Goal: Task Accomplishment & Management: Complete application form

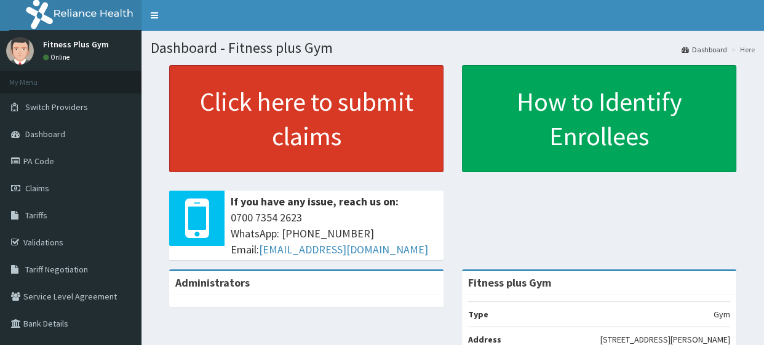
click at [234, 119] on link "Click here to submit claims" at bounding box center [306, 118] width 274 height 107
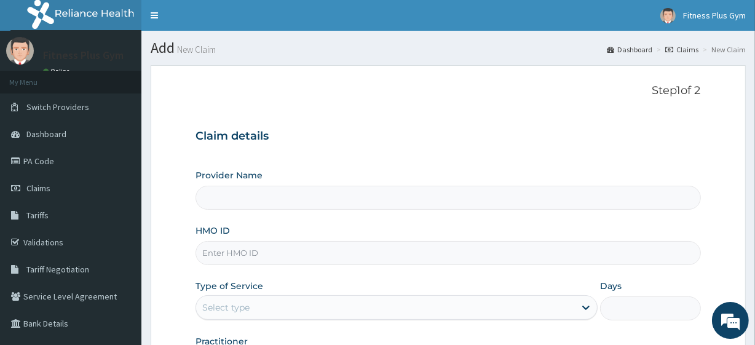
type input "Fitness plus Gym"
type input "1"
click at [231, 264] on div "Provider Name Fitness plus Gym HMO ID Type of Service Outpatient Days 1 Practit…" at bounding box center [447, 272] width 505 height 207
drag, startPoint x: 238, startPoint y: 256, endPoint x: 235, endPoint y: 250, distance: 6.9
click at [239, 256] on input "HMO ID" at bounding box center [447, 253] width 505 height 24
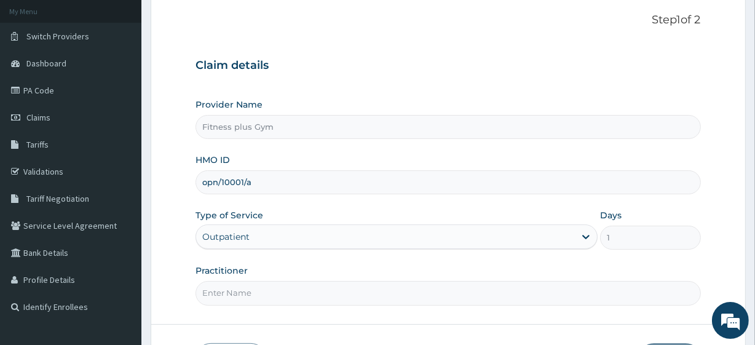
scroll to position [159, 0]
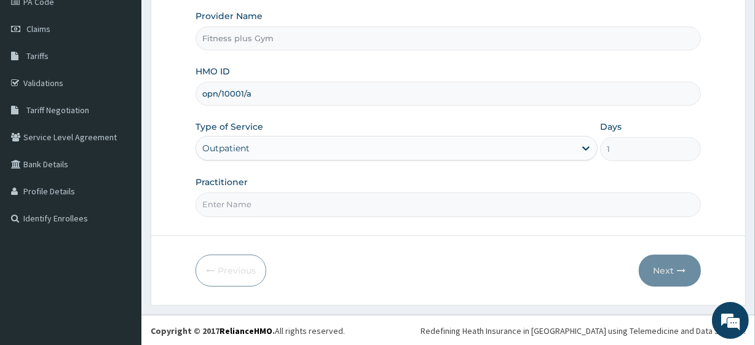
type input "opn/10001/a"
drag, startPoint x: 232, startPoint y: 201, endPoint x: 248, endPoint y: 231, distance: 34.1
click at [232, 201] on input "Practitioner" at bounding box center [447, 204] width 505 height 24
type input "fitness+"
click at [669, 266] on button "Next" at bounding box center [670, 271] width 62 height 32
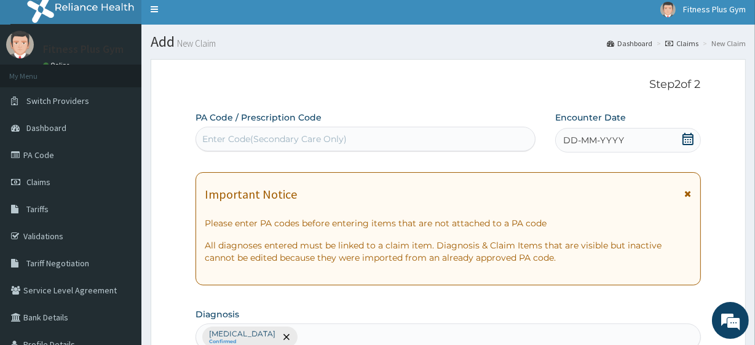
scroll to position [0, 0]
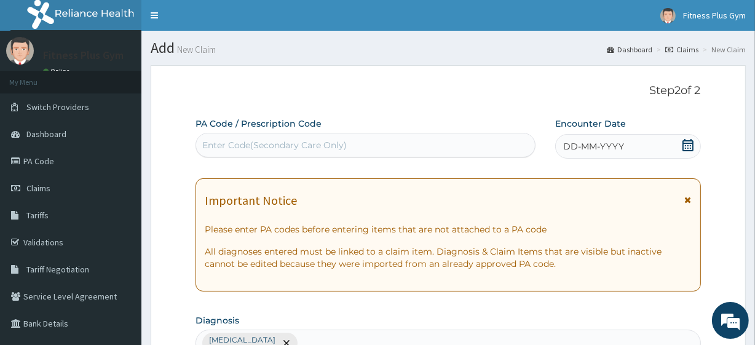
click at [333, 152] on div "Enter Code(Secondary Care Only)" at bounding box center [365, 145] width 338 height 20
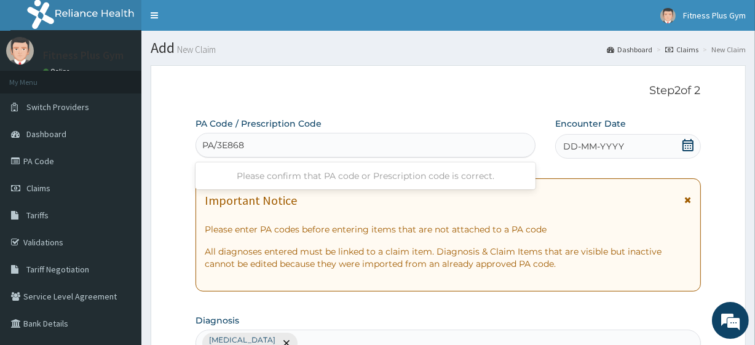
type input "PA/3E8689"
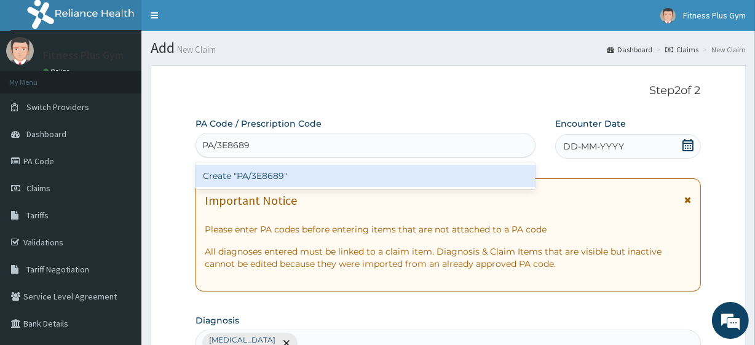
click at [264, 180] on div "Create "PA/3E8689"" at bounding box center [364, 176] width 339 height 22
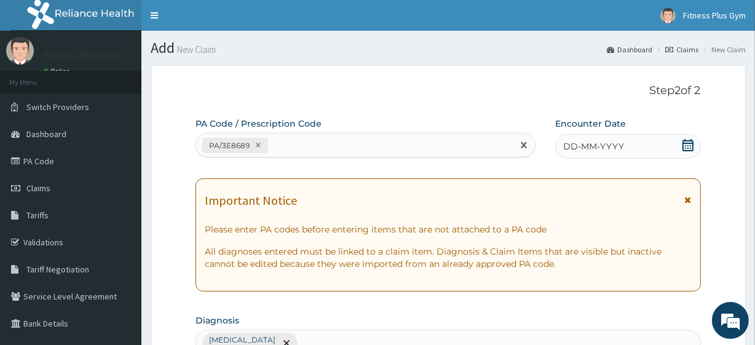
click at [694, 142] on div "DD-MM-YYYY" at bounding box center [628, 146] width 146 height 25
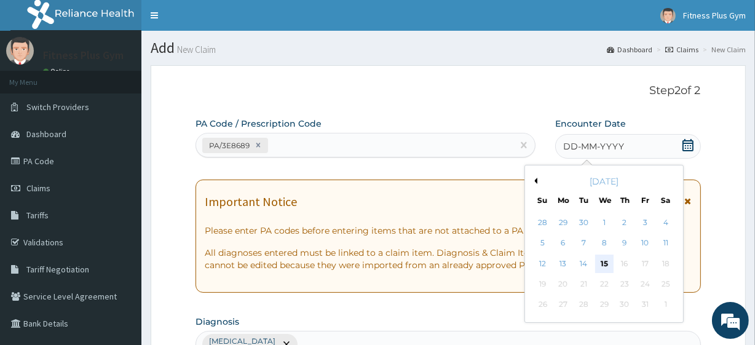
click at [604, 260] on div "15" at bounding box center [603, 264] width 18 height 18
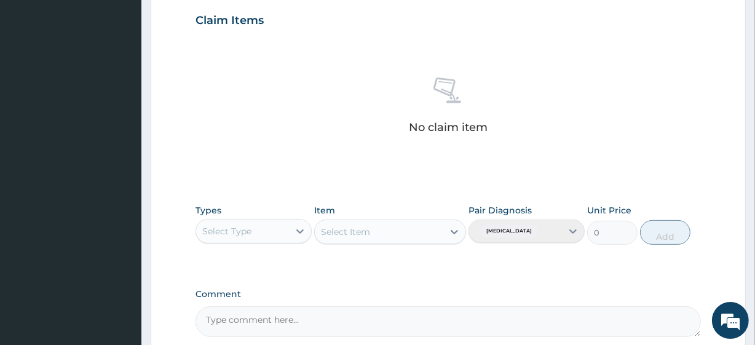
scroll to position [541, 0]
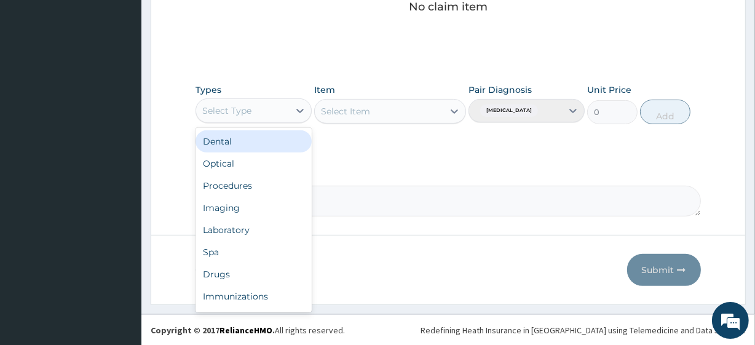
click at [253, 120] on div "Select Type" at bounding box center [253, 110] width 116 height 25
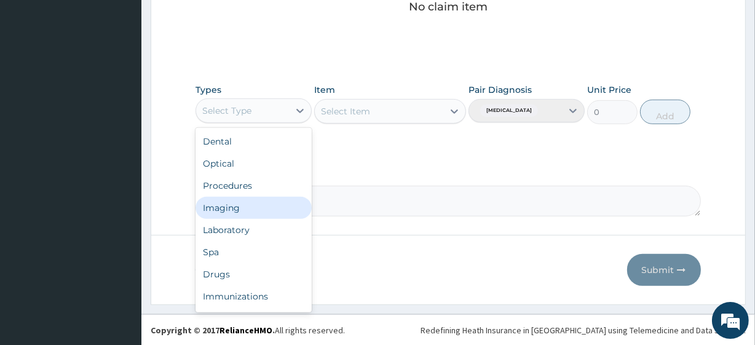
scroll to position [42, 0]
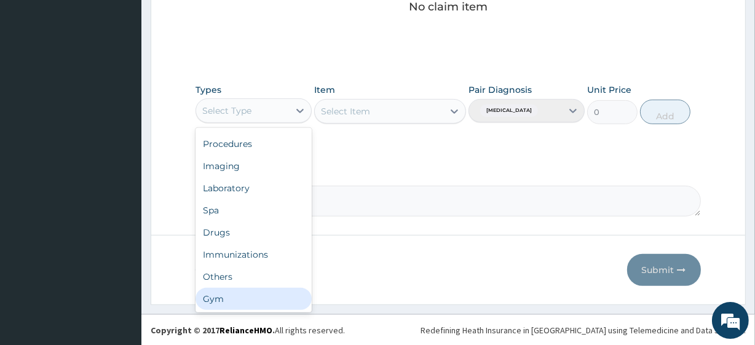
drag, startPoint x: 216, startPoint y: 294, endPoint x: 223, endPoint y: 282, distance: 14.3
click at [217, 294] on div "Gym" at bounding box center [253, 299] width 116 height 22
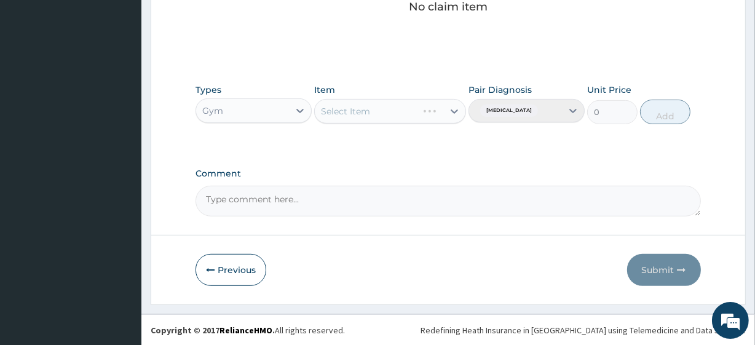
click at [376, 115] on div "Select Item" at bounding box center [389, 111] width 151 height 25
click at [388, 107] on div "Select Item" at bounding box center [379, 111] width 128 height 20
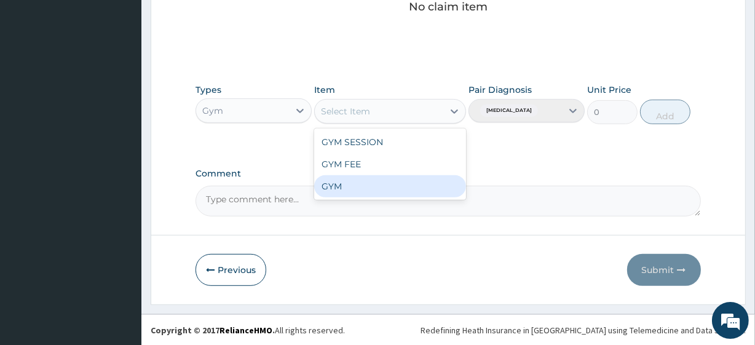
click at [353, 178] on div "GYM" at bounding box center [389, 186] width 151 height 22
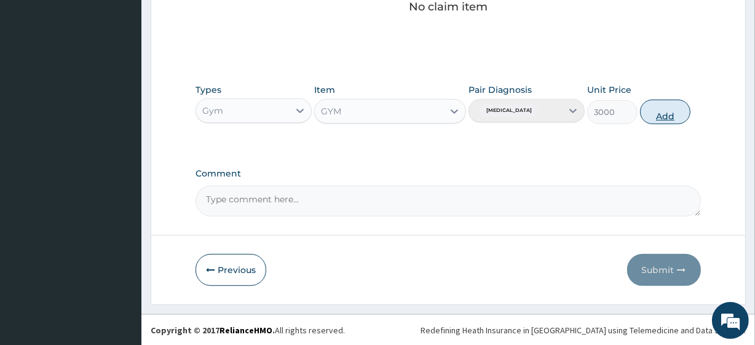
click at [667, 118] on button "Add" at bounding box center [665, 112] width 50 height 25
type input "0"
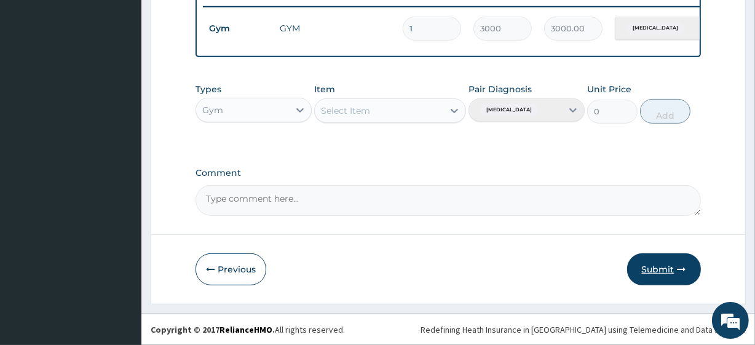
click at [668, 273] on button "Submit" at bounding box center [664, 269] width 74 height 32
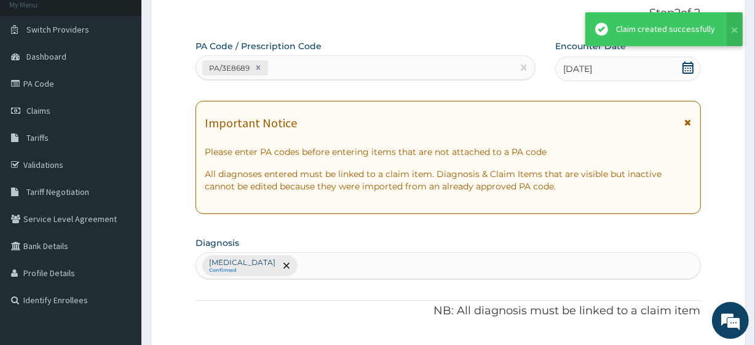
scroll to position [491, 0]
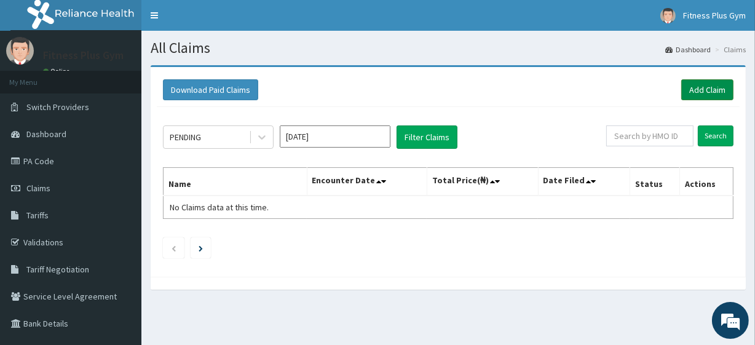
click at [700, 91] on link "Add Claim" at bounding box center [707, 89] width 52 height 21
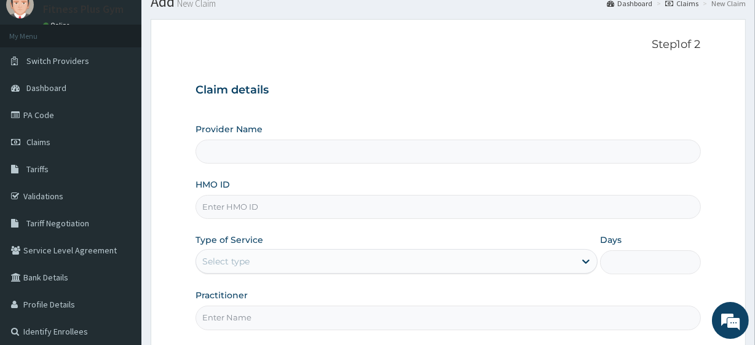
scroll to position [111, 0]
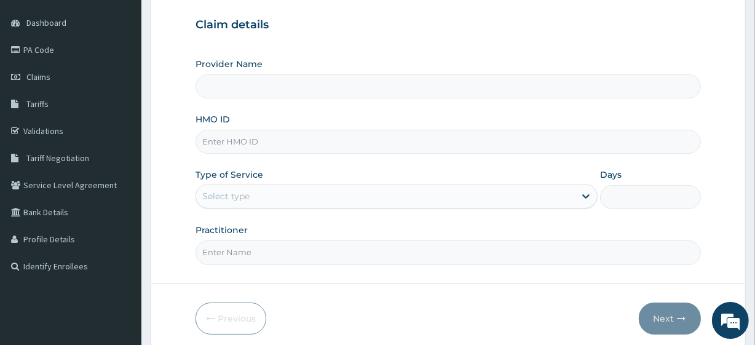
click at [244, 154] on div "Provider Name HMO ID Type of Service Select type Days Practitioner" at bounding box center [447, 161] width 505 height 207
click at [246, 137] on input "HMO ID" at bounding box center [447, 142] width 505 height 24
type input "opn"
type input "Fitness plus Gym"
type input "1"
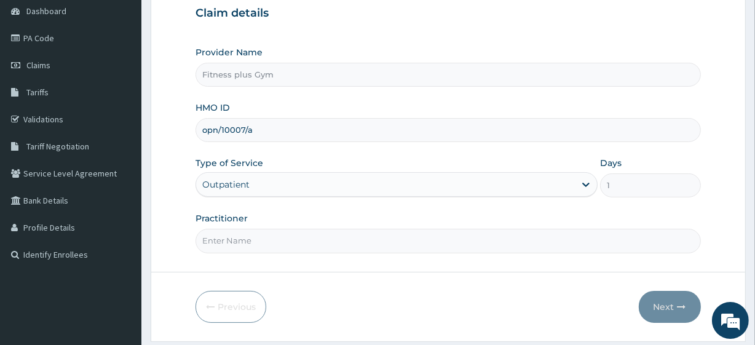
scroll to position [159, 0]
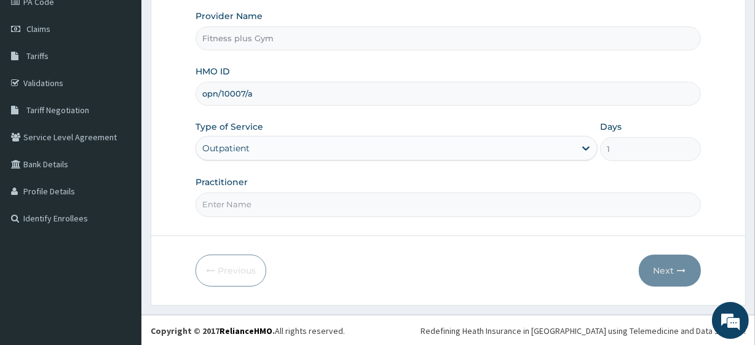
type input "opn/10007/a"
click at [234, 216] on form "Step 1 of 2 Claim details Provider Name Fitness plus Gym HMO ID opn/10007/a Typ…" at bounding box center [448, 105] width 595 height 399
click at [241, 209] on input "Practitioner" at bounding box center [447, 204] width 505 height 24
type input "fitness+"
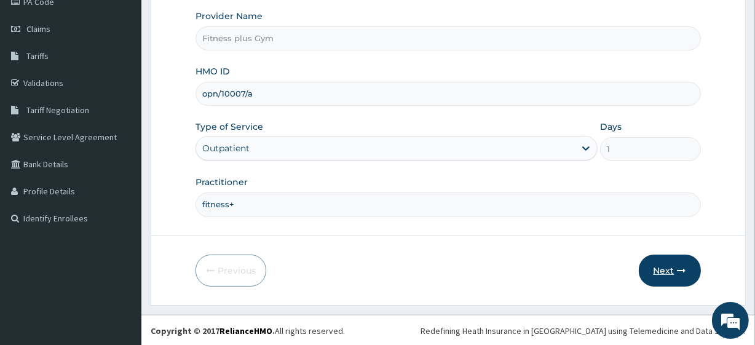
click at [664, 275] on button "Next" at bounding box center [670, 271] width 62 height 32
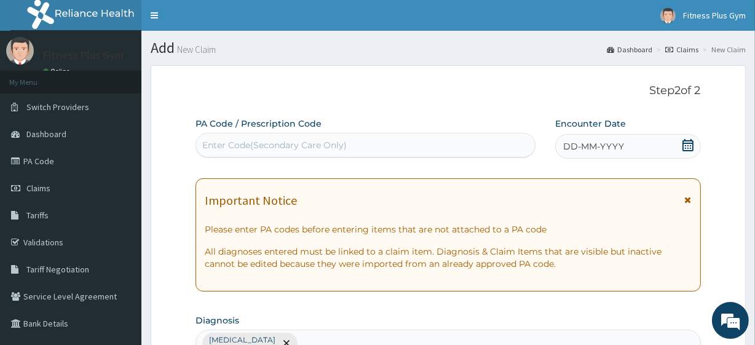
drag, startPoint x: 334, startPoint y: 148, endPoint x: 329, endPoint y: 140, distance: 8.9
click at [334, 146] on div "Enter Code(Secondary Care Only)" at bounding box center [274, 145] width 144 height 12
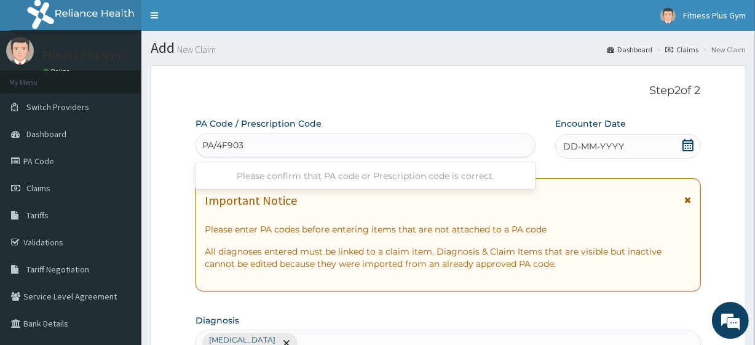
type input "PA/4F903C"
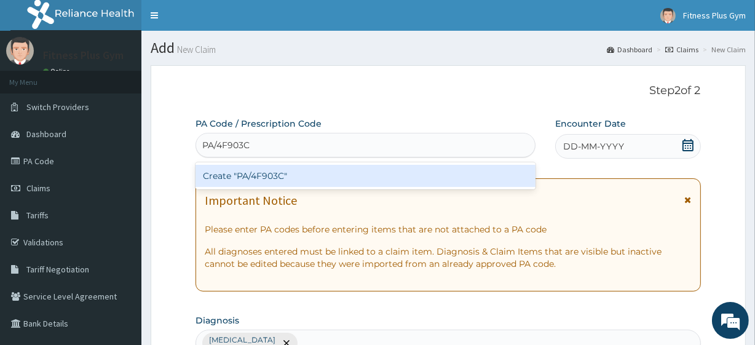
click at [294, 180] on div "Create "PA/4F903C"" at bounding box center [364, 176] width 339 height 22
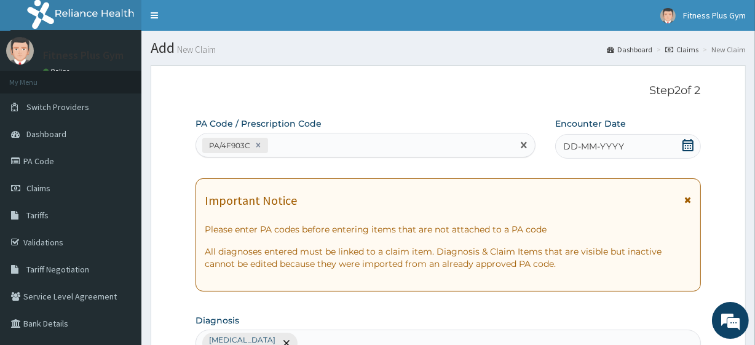
click at [692, 147] on icon at bounding box center [688, 145] width 12 height 12
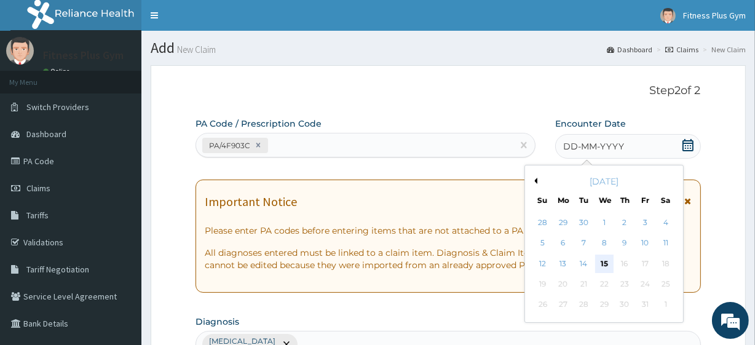
click at [605, 265] on div "15" at bounding box center [603, 264] width 18 height 18
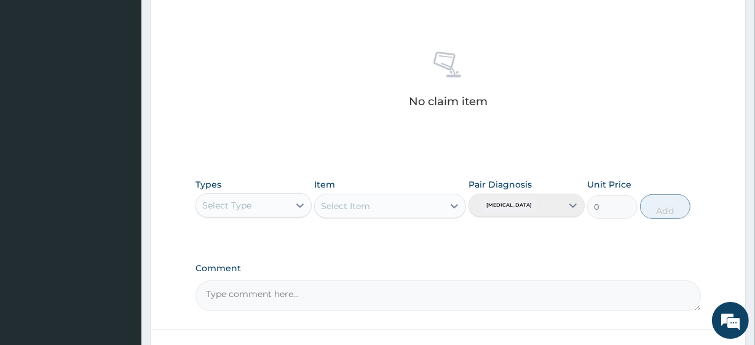
scroll to position [541, 0]
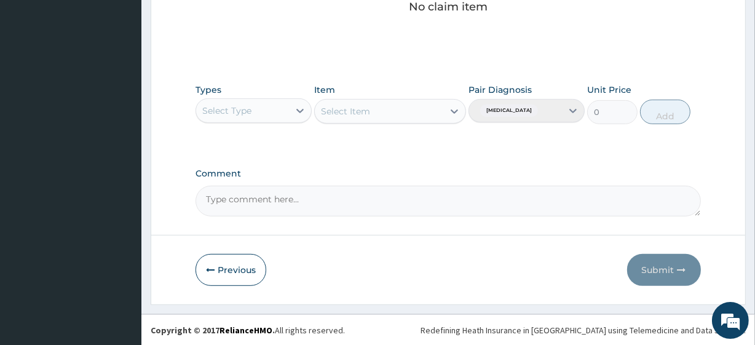
click at [258, 111] on div "Select Type" at bounding box center [242, 111] width 93 height 20
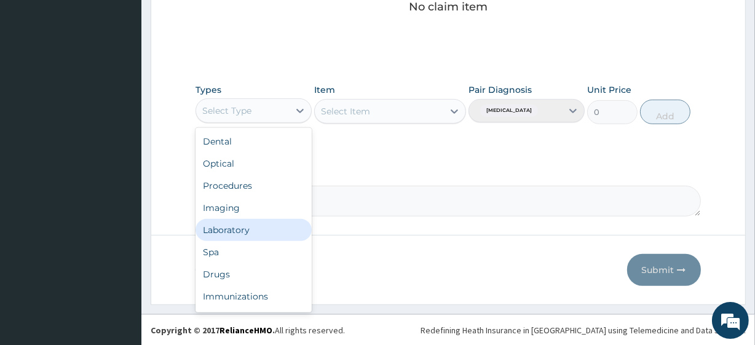
scroll to position [42, 0]
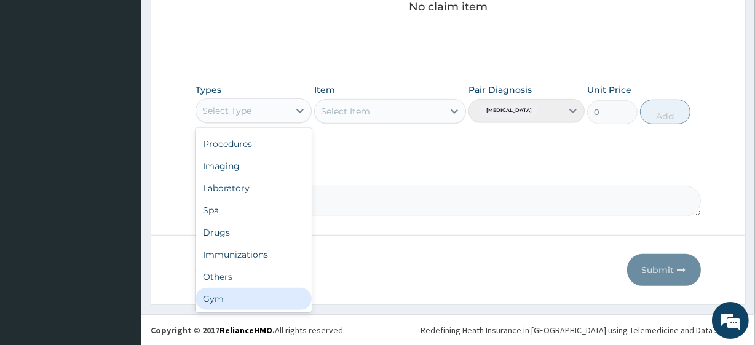
click at [234, 290] on div "Gym" at bounding box center [253, 299] width 116 height 22
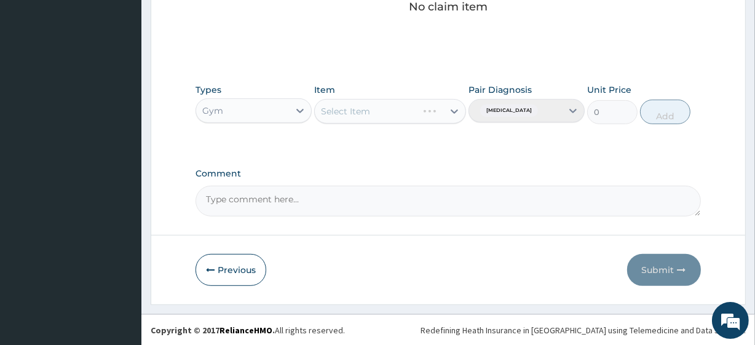
click at [343, 103] on div "Select Item" at bounding box center [389, 111] width 151 height 25
click at [344, 113] on div "Select Item" at bounding box center [345, 111] width 49 height 12
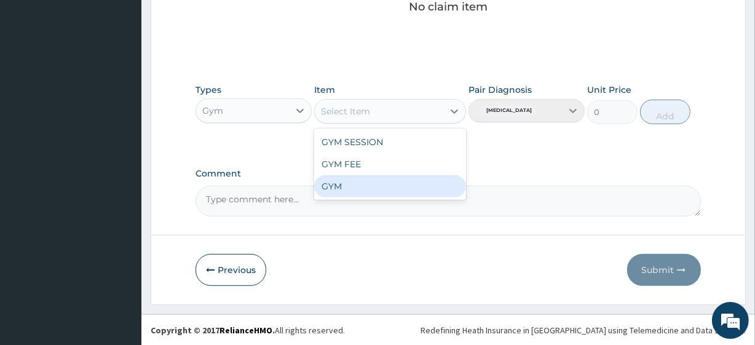
click at [332, 188] on div "GYM" at bounding box center [389, 186] width 151 height 22
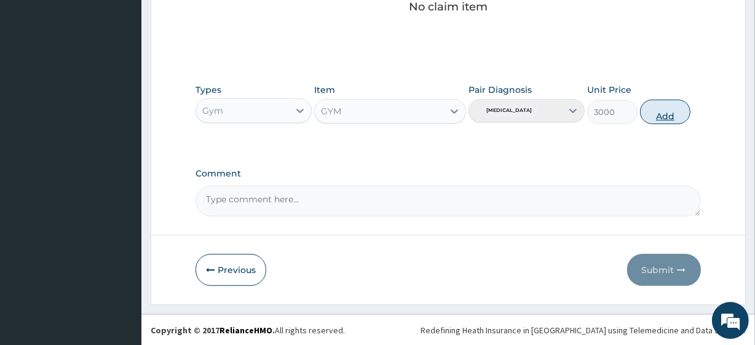
click at [657, 112] on button "Add" at bounding box center [665, 112] width 50 height 25
type input "0"
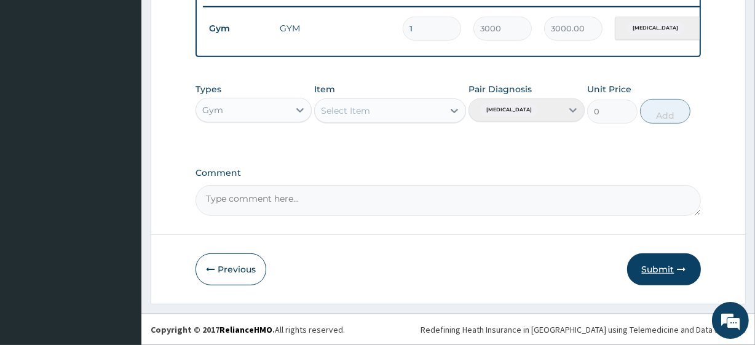
click at [650, 280] on button "Submit" at bounding box center [664, 269] width 74 height 32
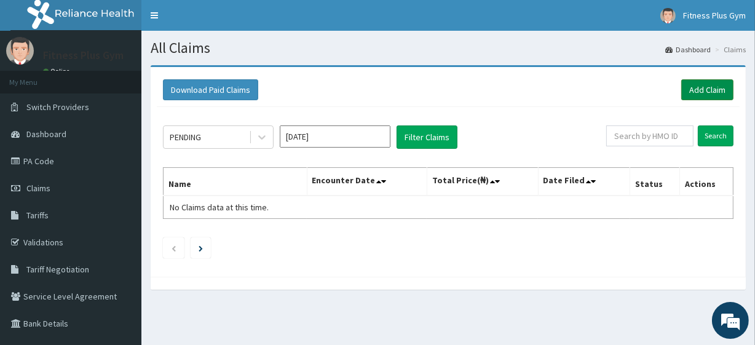
click at [699, 93] on link "Add Claim" at bounding box center [707, 89] width 52 height 21
click at [719, 82] on link "Add Claim" at bounding box center [707, 89] width 52 height 21
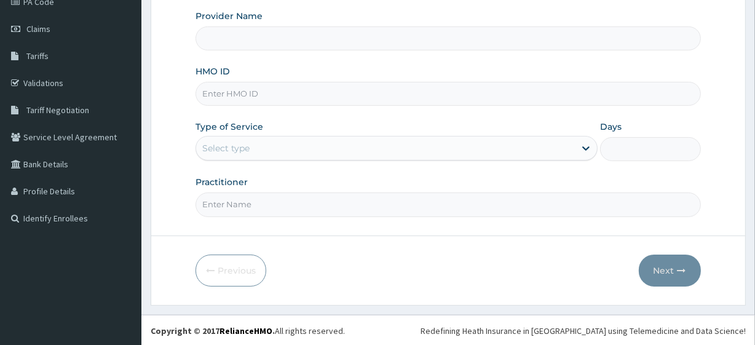
click at [258, 105] on input "HMO ID" at bounding box center [447, 94] width 505 height 24
type input "der/100"
type input "Fitness plus Gym"
type input "1"
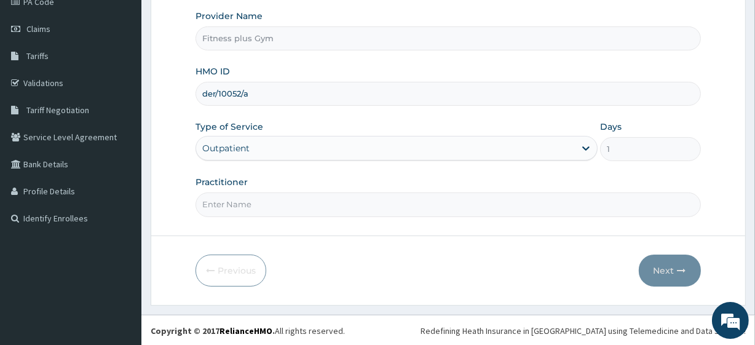
type input "der/10052/a"
click at [282, 204] on input "Practitioner" at bounding box center [447, 204] width 505 height 24
type input "fitness+"
click at [656, 263] on button "Next" at bounding box center [670, 271] width 62 height 32
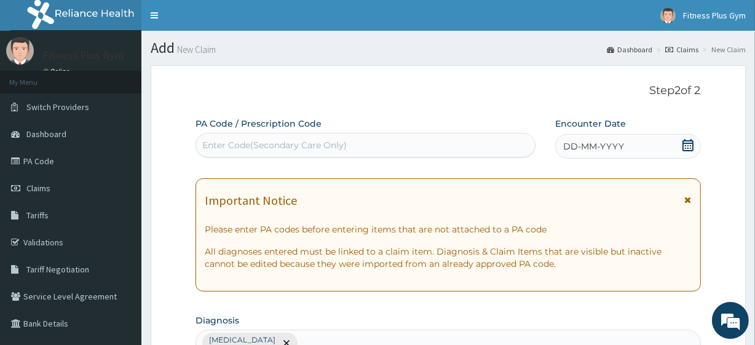
click at [282, 145] on div "Enter Code(Secondary Care Only)" at bounding box center [274, 145] width 144 height 12
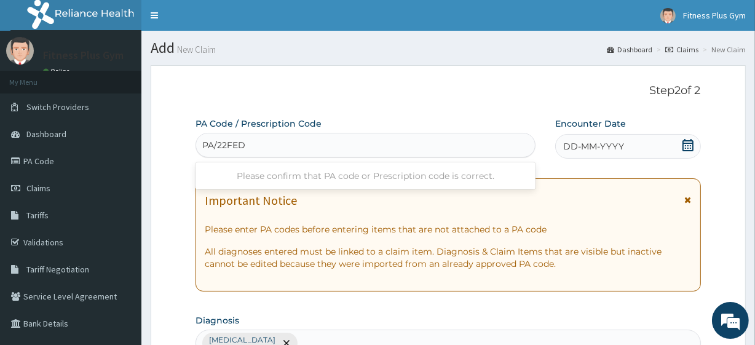
type input "PA/22FEDF"
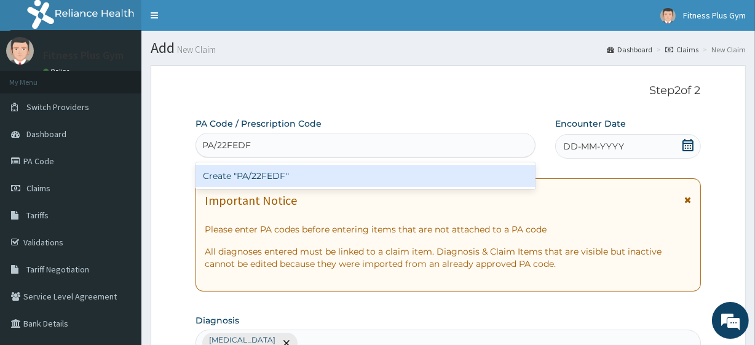
click at [281, 172] on div "Create "PA/22FEDF"" at bounding box center [364, 176] width 339 height 22
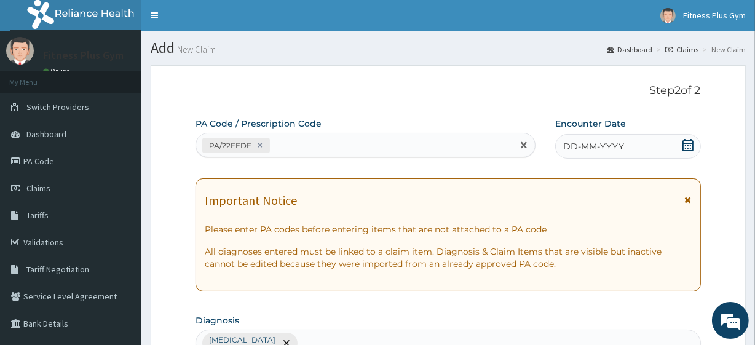
click at [692, 147] on icon at bounding box center [688, 145] width 12 height 12
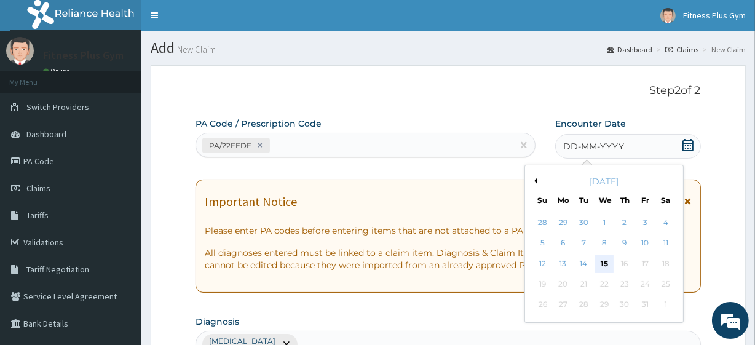
click at [606, 263] on div "15" at bounding box center [603, 264] width 18 height 18
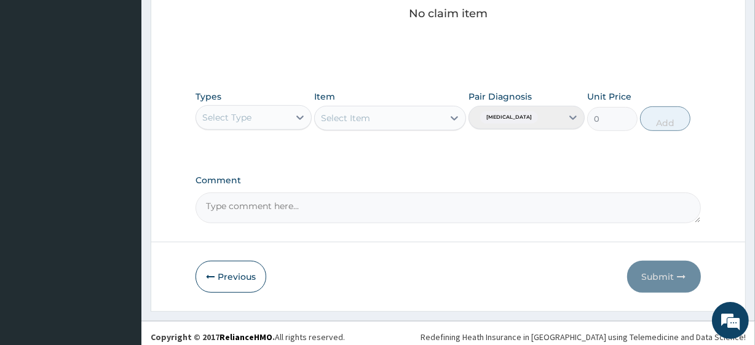
scroll to position [541, 0]
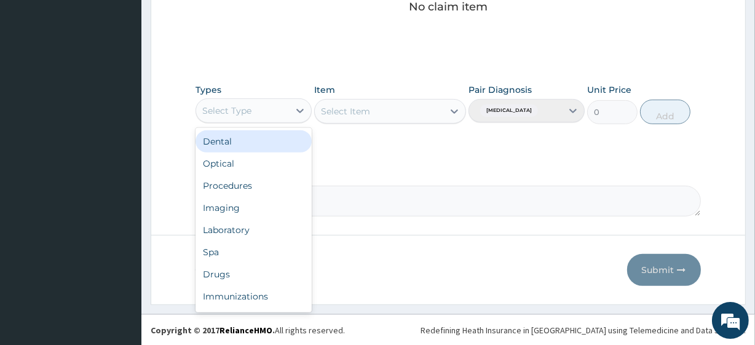
click at [271, 111] on div "Select Type" at bounding box center [242, 111] width 93 height 20
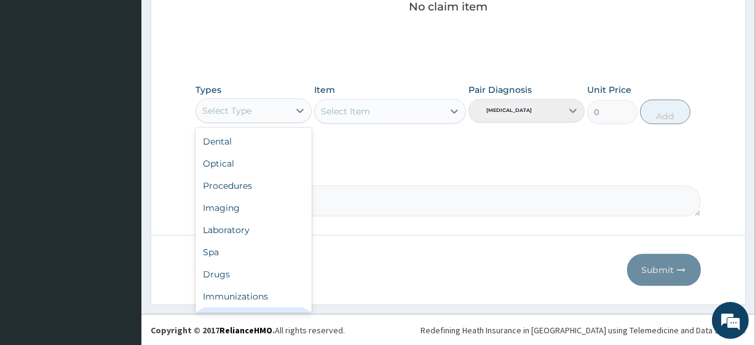
scroll to position [42, 0]
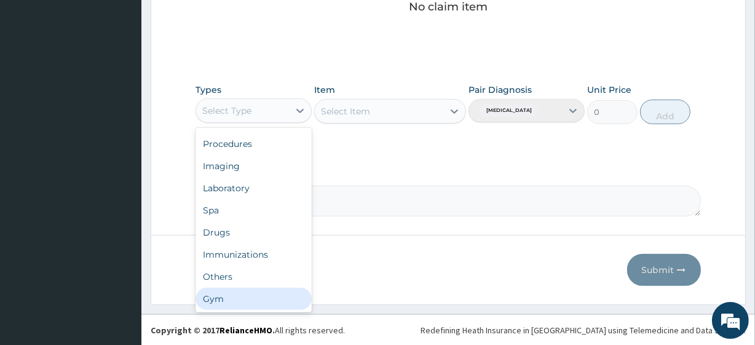
click at [222, 298] on div "Gym" at bounding box center [253, 299] width 116 height 22
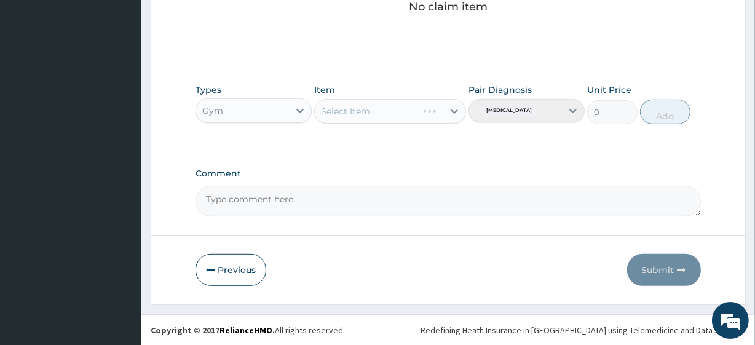
click at [369, 115] on div "Select Item" at bounding box center [389, 111] width 151 height 25
click at [368, 108] on div "Select Item" at bounding box center [345, 111] width 49 height 12
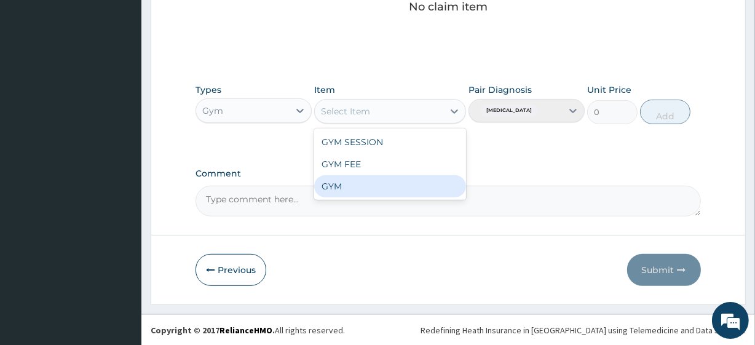
click at [338, 183] on div "GYM" at bounding box center [389, 186] width 151 height 22
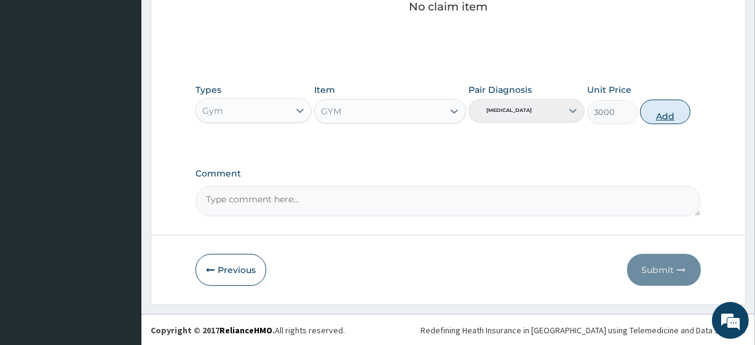
click at [662, 108] on button "Add" at bounding box center [665, 112] width 50 height 25
type input "0"
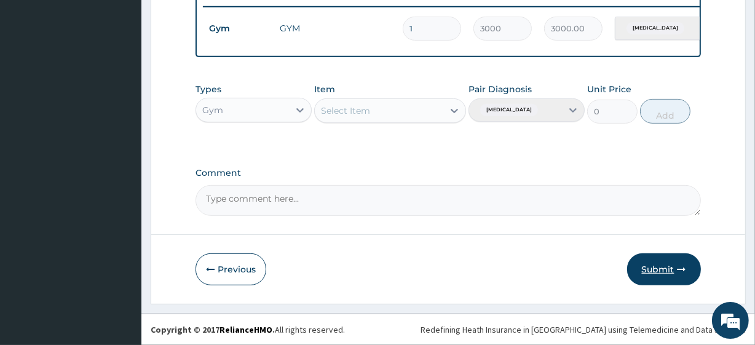
click at [656, 276] on button "Submit" at bounding box center [664, 269] width 74 height 32
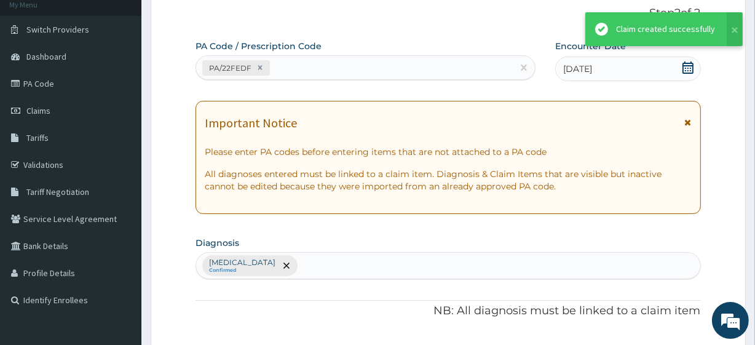
scroll to position [491, 0]
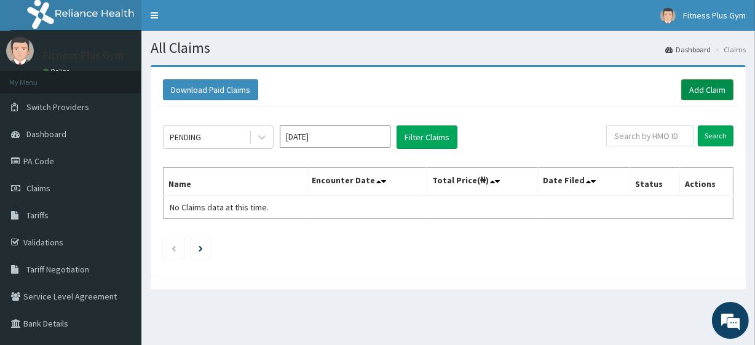
click at [698, 85] on link "Add Claim" at bounding box center [707, 89] width 52 height 21
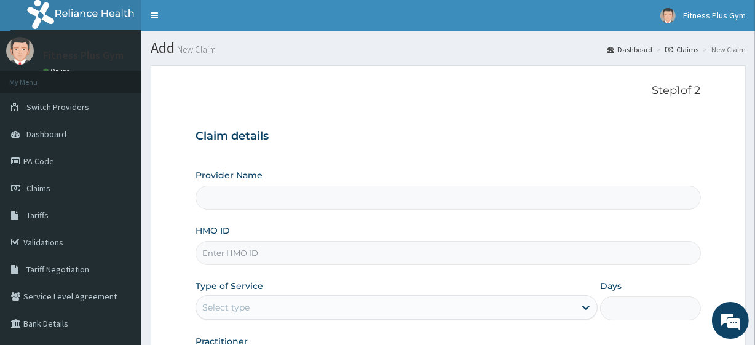
type input "Fitness plus Gym"
type input "1"
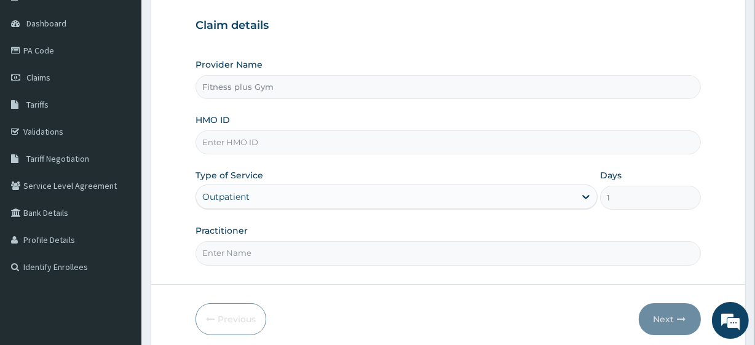
scroll to position [111, 0]
click at [280, 138] on input "HMO ID" at bounding box center [447, 142] width 505 height 24
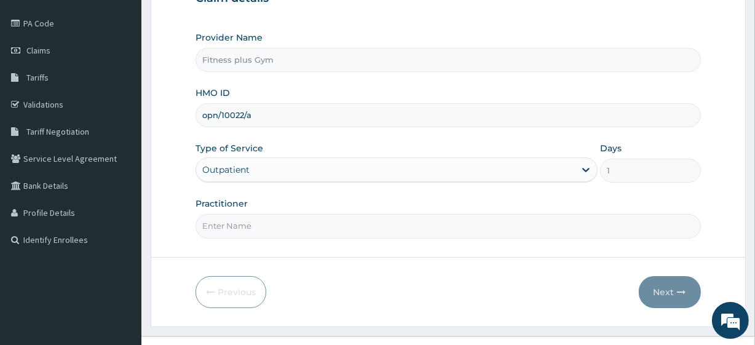
scroll to position [159, 0]
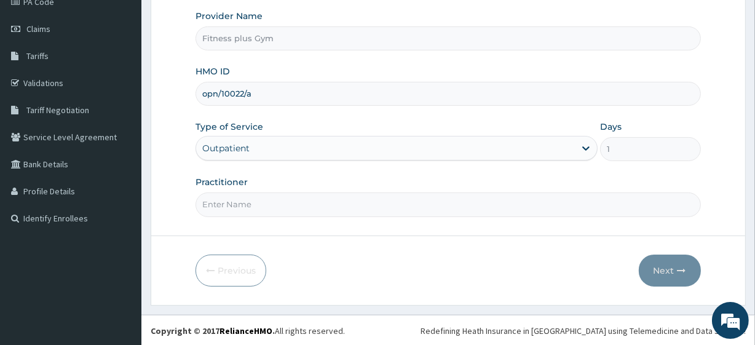
type input "opn/10022/a"
click at [245, 204] on input "Practitioner" at bounding box center [447, 204] width 505 height 24
type input "fitness+"
click at [667, 270] on button "Next" at bounding box center [670, 271] width 62 height 32
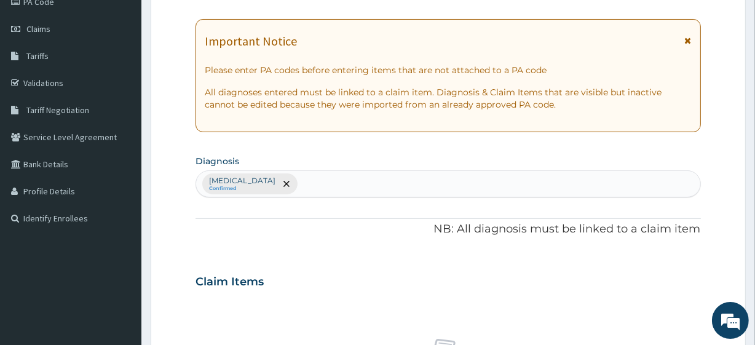
scroll to position [47, 0]
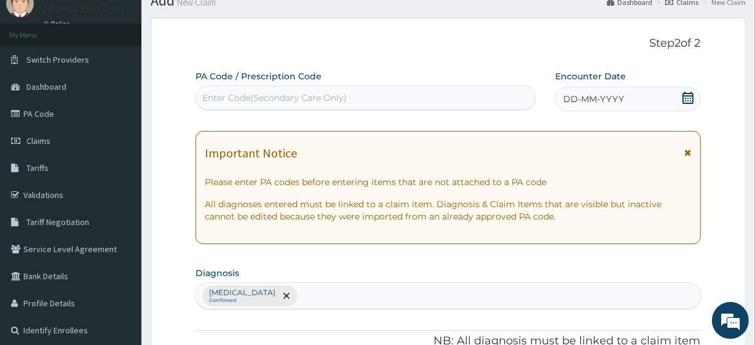
click at [302, 95] on div "Enter Code(Secondary Care Only)" at bounding box center [274, 98] width 144 height 12
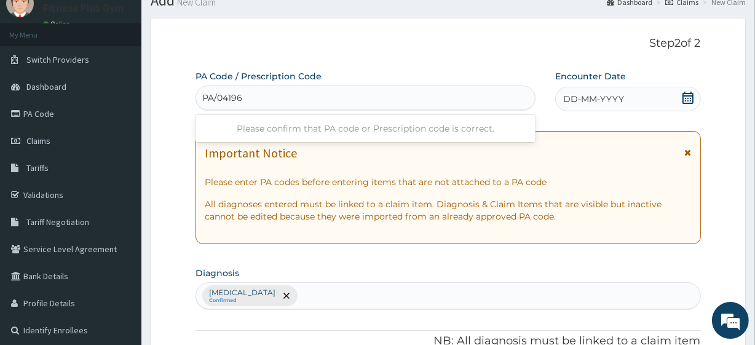
type input "PA/041969"
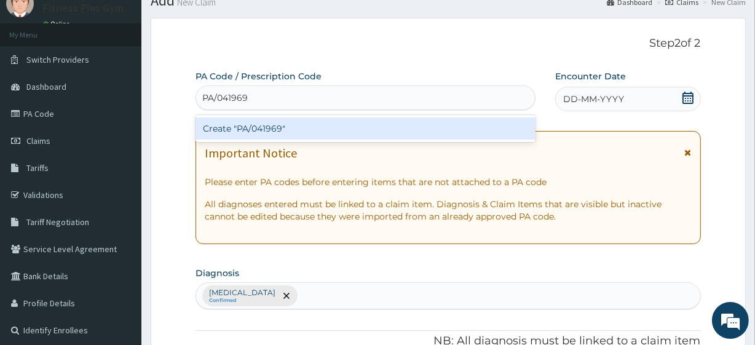
click at [271, 121] on div "Create "PA/041969"" at bounding box center [364, 128] width 339 height 22
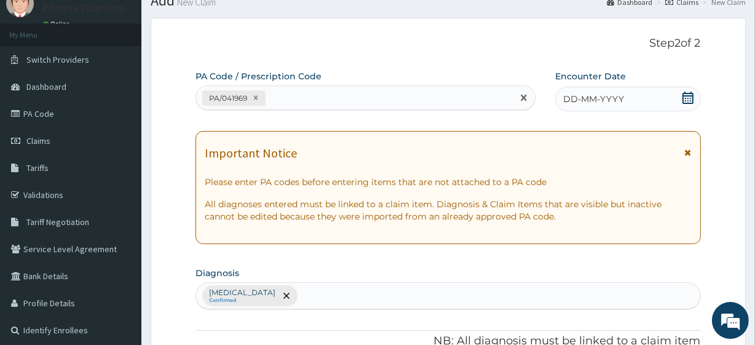
click at [685, 100] on icon at bounding box center [687, 98] width 11 height 12
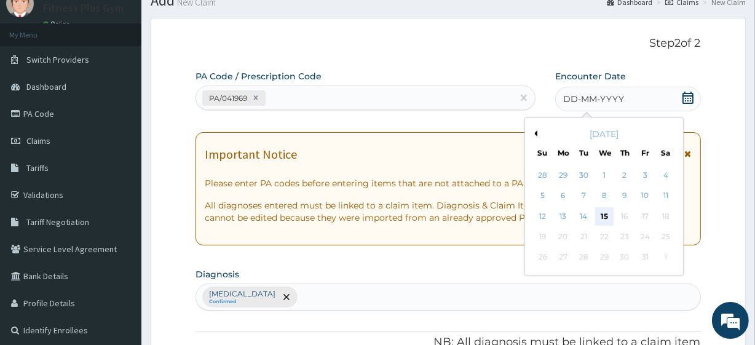
click at [607, 215] on div "15" at bounding box center [603, 216] width 18 height 18
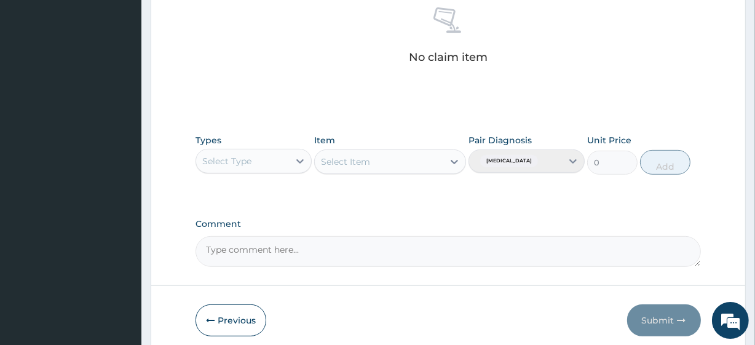
scroll to position [541, 0]
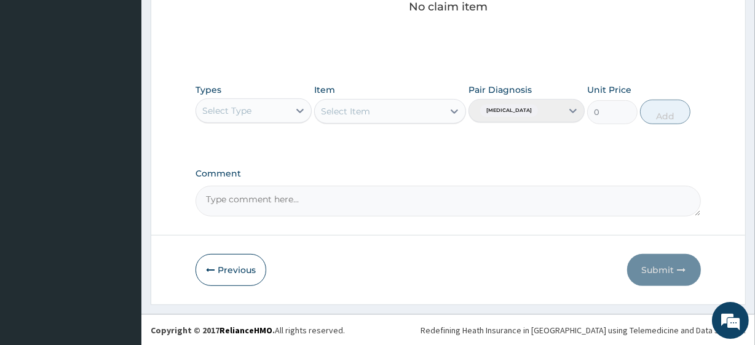
click at [276, 109] on div "Select Type" at bounding box center [242, 111] width 93 height 20
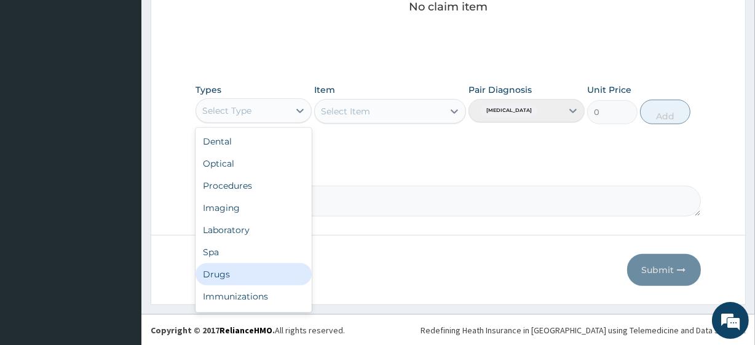
scroll to position [42, 0]
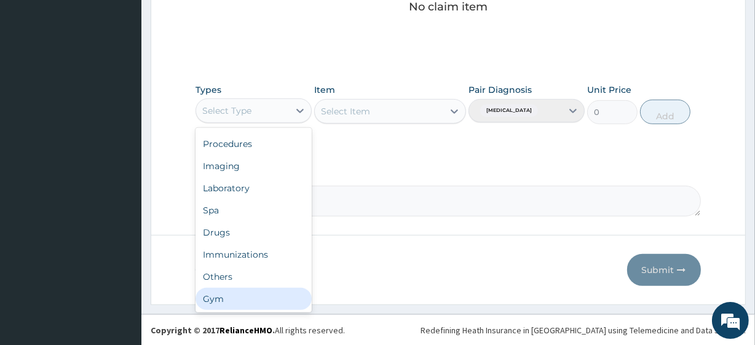
drag, startPoint x: 224, startPoint y: 297, endPoint x: 288, endPoint y: 216, distance: 103.3
click at [224, 298] on div "Gym" at bounding box center [253, 299] width 116 height 22
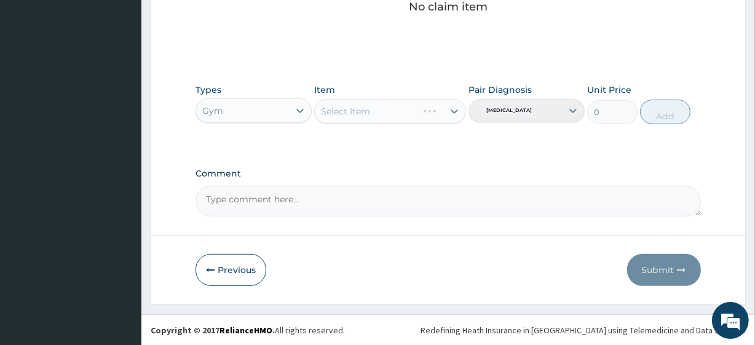
click at [394, 113] on div "Select Item" at bounding box center [389, 111] width 151 height 25
click at [393, 111] on div "Select Item" at bounding box center [379, 111] width 128 height 20
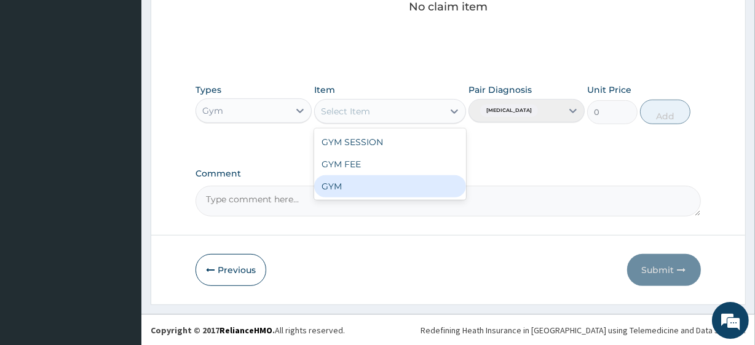
click at [338, 187] on div "GYM" at bounding box center [389, 186] width 151 height 22
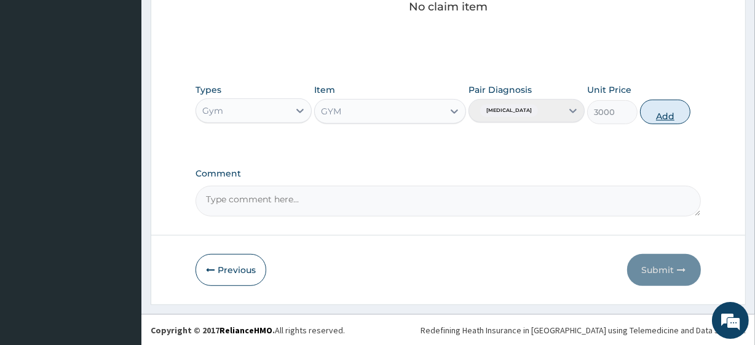
click at [662, 121] on button "Add" at bounding box center [665, 112] width 50 height 25
type input "0"
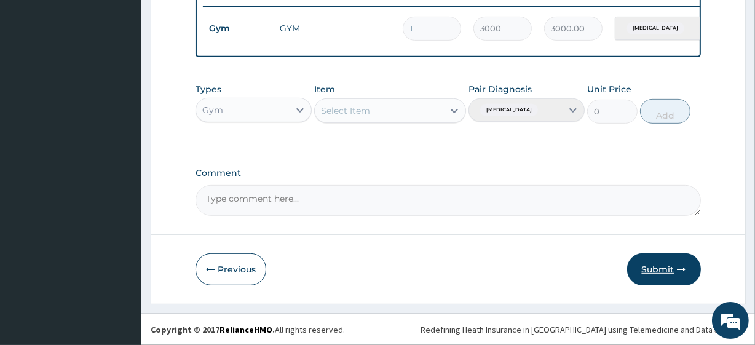
click at [640, 271] on button "Submit" at bounding box center [664, 269] width 74 height 32
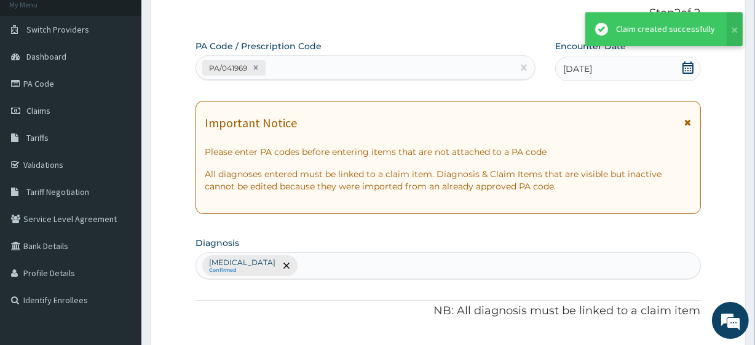
scroll to position [491, 0]
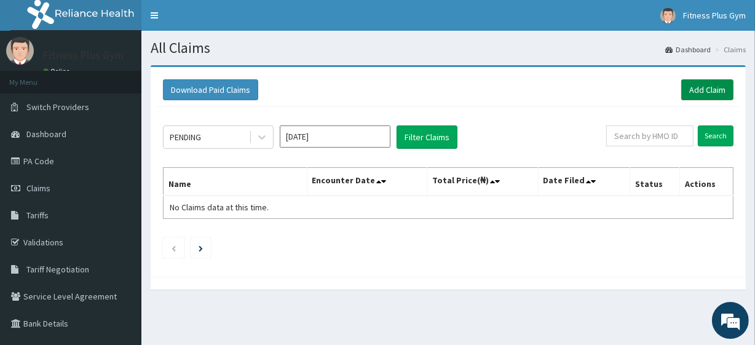
click at [695, 86] on link "Add Claim" at bounding box center [707, 89] width 52 height 21
click at [697, 89] on link "Add Claim" at bounding box center [707, 89] width 52 height 21
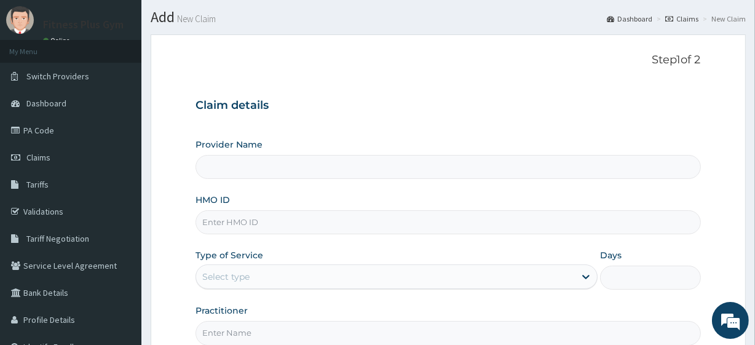
scroll to position [111, 0]
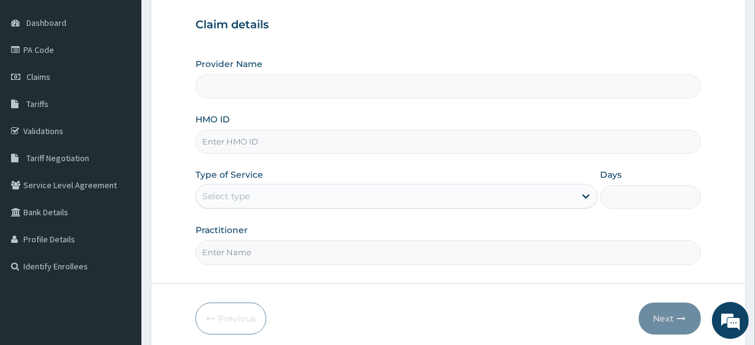
click at [243, 141] on input "HMO ID" at bounding box center [447, 142] width 505 height 24
type input "Fitness plus Gym"
type input "1"
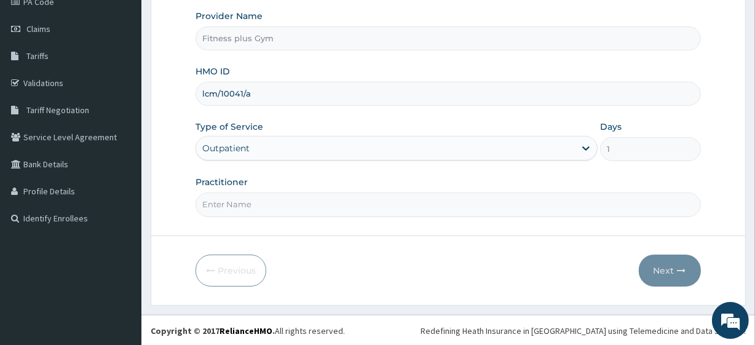
type input "lcm/10041/a"
drag, startPoint x: 248, startPoint y: 196, endPoint x: 245, endPoint y: 213, distance: 17.6
click at [248, 196] on input "Practitioner" at bounding box center [447, 204] width 505 height 24
type input "fitness+"
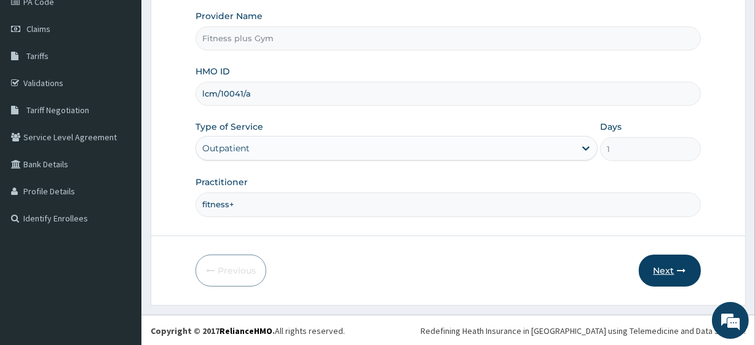
click at [657, 276] on button "Next" at bounding box center [670, 271] width 62 height 32
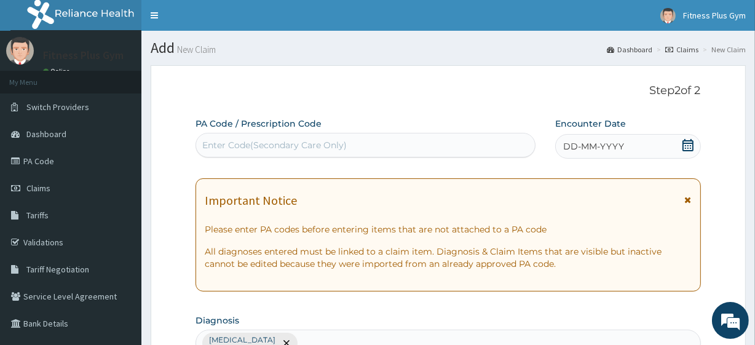
click at [422, 154] on div "Enter Code(Secondary Care Only)" at bounding box center [365, 145] width 338 height 20
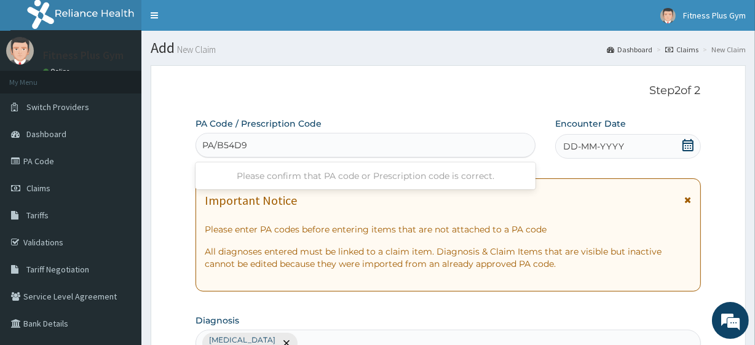
type input "PA/B54D99"
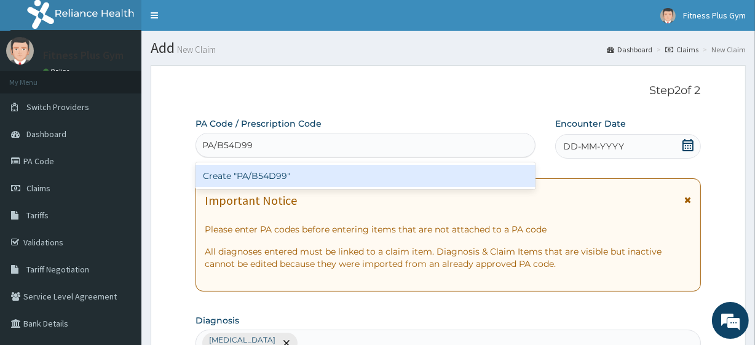
click at [282, 172] on div "Create "PA/B54D99"" at bounding box center [364, 176] width 339 height 22
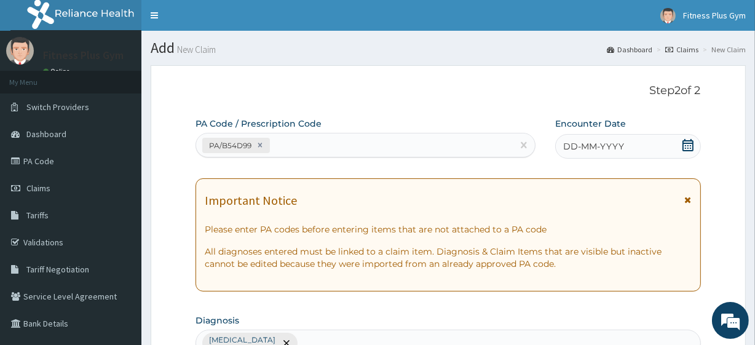
click at [685, 147] on icon at bounding box center [688, 145] width 12 height 12
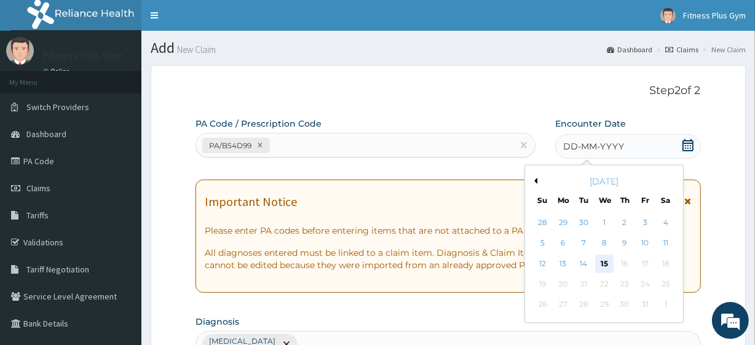
click at [600, 262] on div "15" at bounding box center [603, 264] width 18 height 18
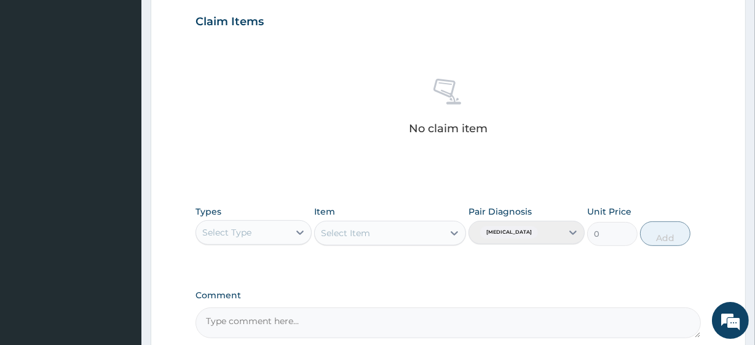
scroll to position [541, 0]
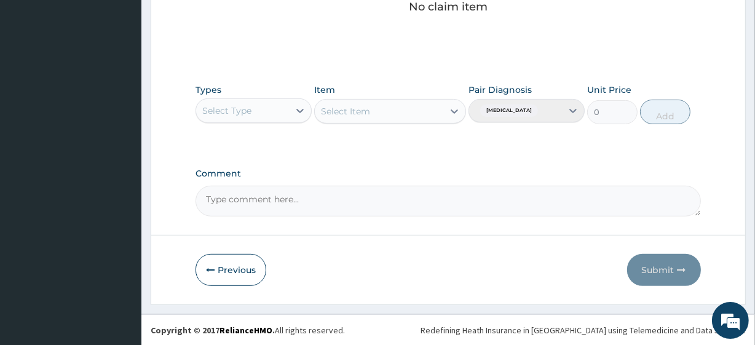
drag, startPoint x: 285, startPoint y: 111, endPoint x: 280, endPoint y: 120, distance: 11.3
click at [283, 112] on div "Select Type" at bounding box center [242, 111] width 93 height 20
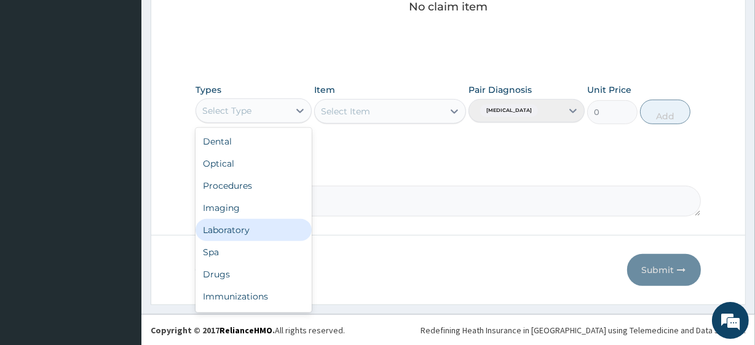
scroll to position [42, 0]
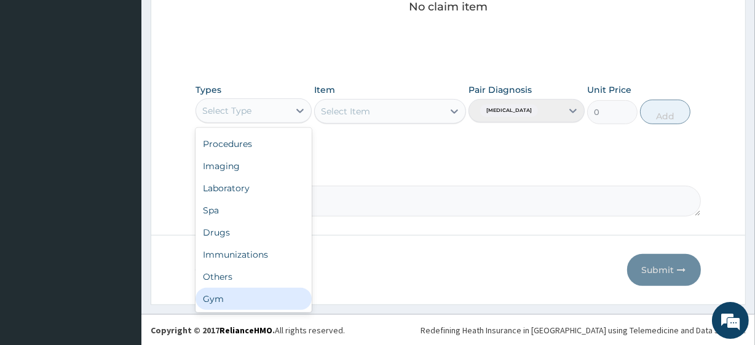
click at [219, 300] on div "Gym" at bounding box center [253, 299] width 116 height 22
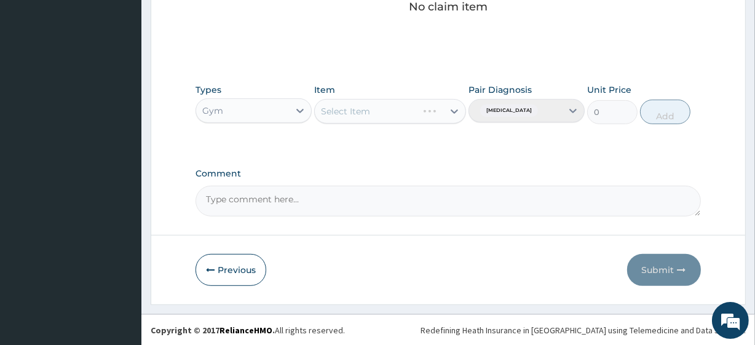
click at [365, 108] on div "Select Item" at bounding box center [389, 111] width 151 height 25
click at [365, 108] on div "Select Item" at bounding box center [345, 111] width 49 height 12
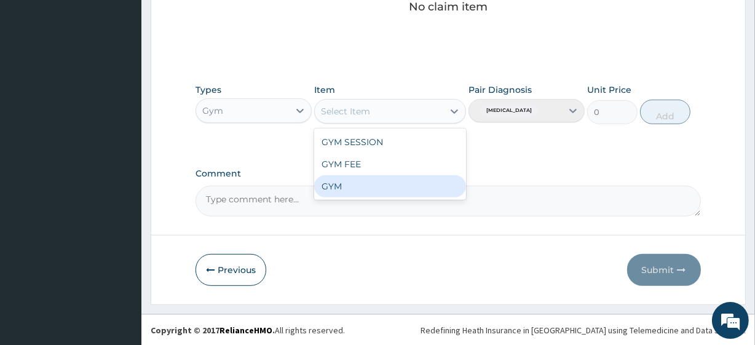
click at [333, 184] on div "GYM" at bounding box center [389, 186] width 151 height 22
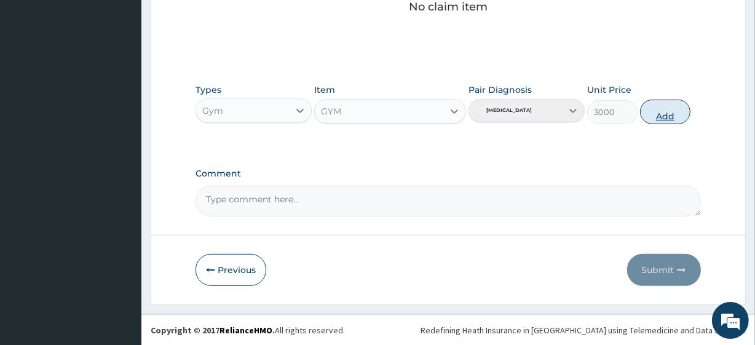
click at [683, 116] on button "Add" at bounding box center [665, 112] width 50 height 25
type input "0"
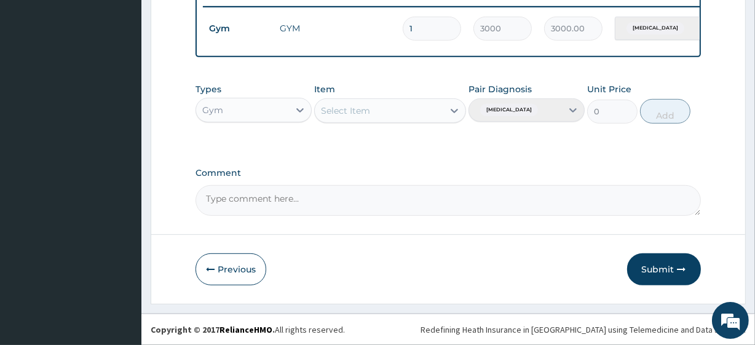
scroll to position [491, 0]
drag, startPoint x: 671, startPoint y: 261, endPoint x: 670, endPoint y: 251, distance: 10.5
click at [671, 261] on button "Submit" at bounding box center [664, 269] width 74 height 32
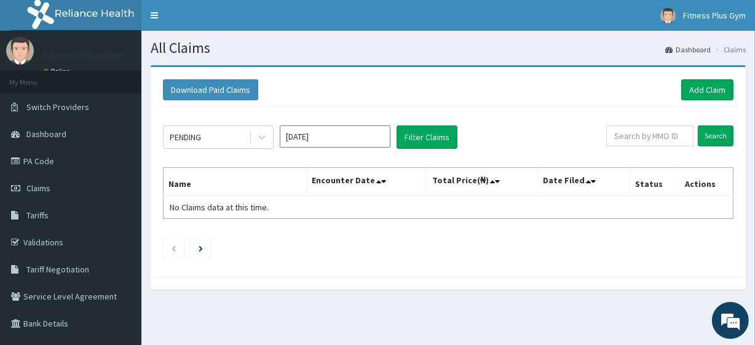
click at [688, 77] on div "Download Paid Claims Add Claim" at bounding box center [448, 90] width 583 height 34
click at [719, 90] on link "Add Claim" at bounding box center [707, 89] width 52 height 21
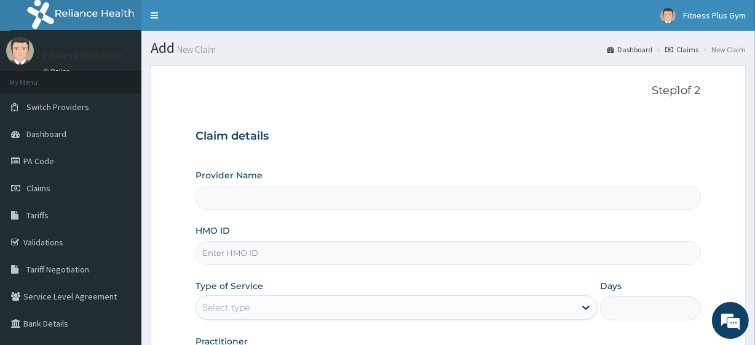
type input "Fitness plus Gym"
type input "1"
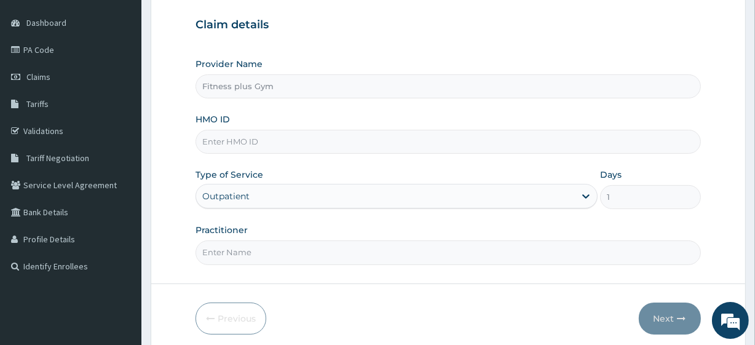
click at [233, 138] on input "HMO ID" at bounding box center [447, 142] width 505 height 24
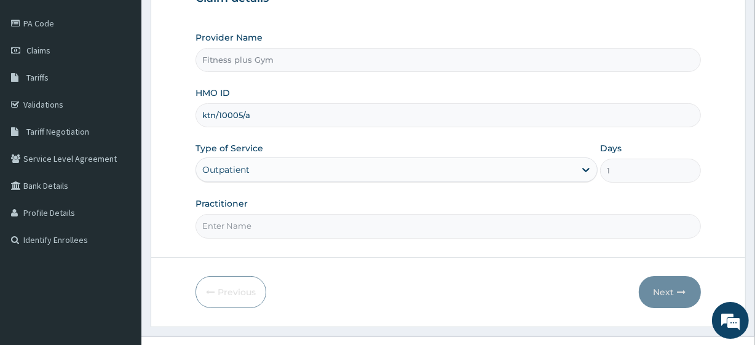
scroll to position [159, 0]
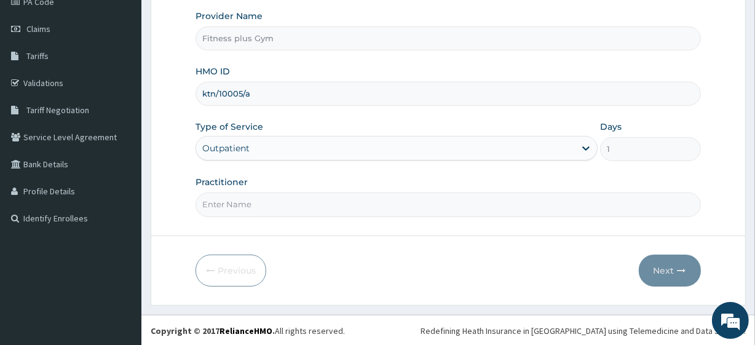
type input "ktn/10005/a"
drag, startPoint x: 252, startPoint y: 200, endPoint x: 249, endPoint y: 213, distance: 12.7
click at [251, 200] on input "Practitioner" at bounding box center [447, 204] width 505 height 24
type input "fitness+"
click at [658, 278] on button "Next" at bounding box center [670, 271] width 62 height 32
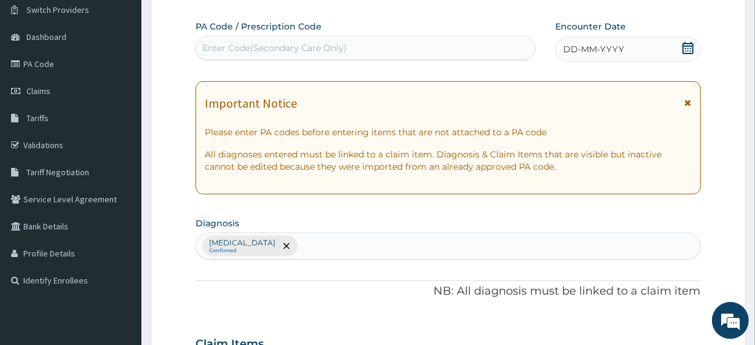
scroll to position [0, 0]
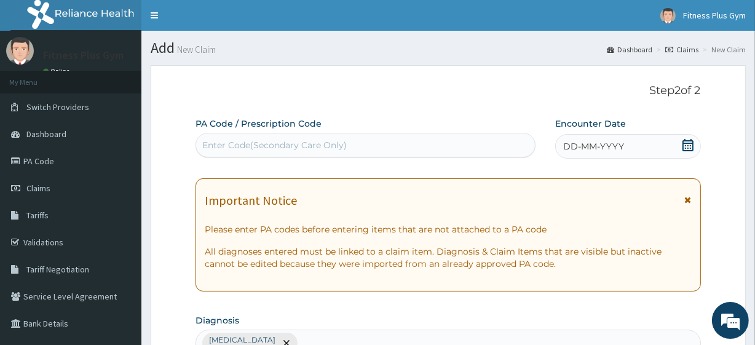
drag, startPoint x: 312, startPoint y: 149, endPoint x: 313, endPoint y: 143, distance: 6.2
click at [312, 147] on div "Enter Code(Secondary Care Only)" at bounding box center [274, 145] width 144 height 12
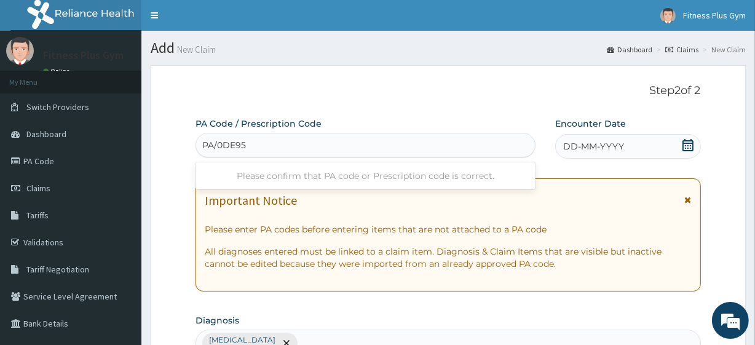
type input "PA/0DE951"
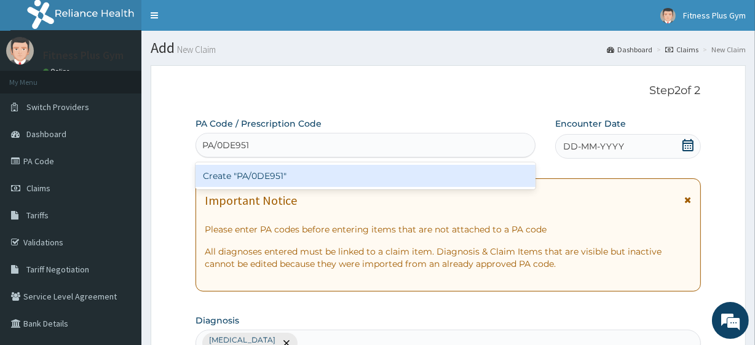
click at [278, 176] on div "Create "PA/0DE951"" at bounding box center [364, 176] width 339 height 22
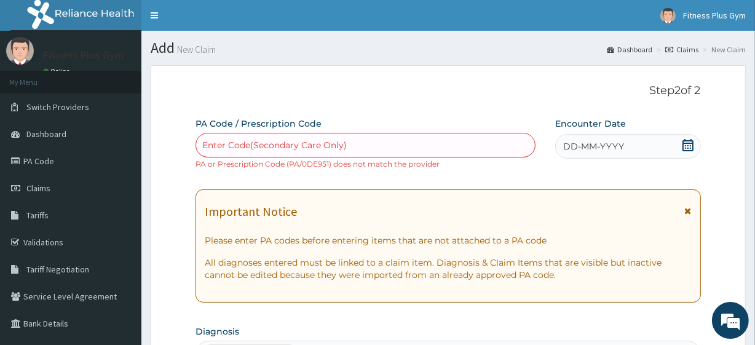
click at [689, 143] on icon at bounding box center [687, 145] width 11 height 12
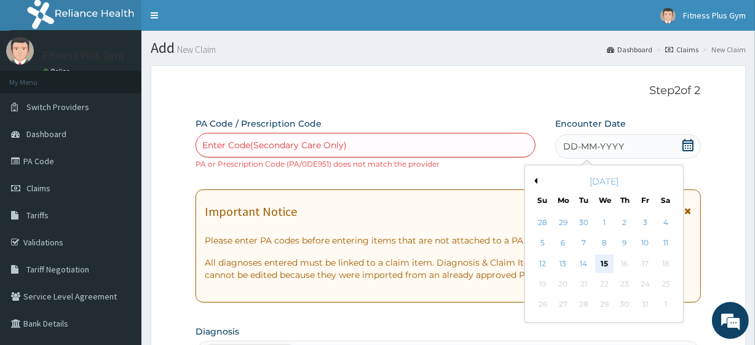
click at [604, 258] on div "15" at bounding box center [603, 264] width 18 height 18
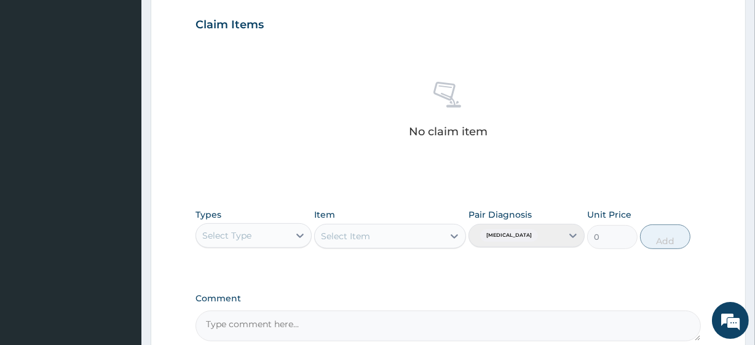
scroll to position [552, 0]
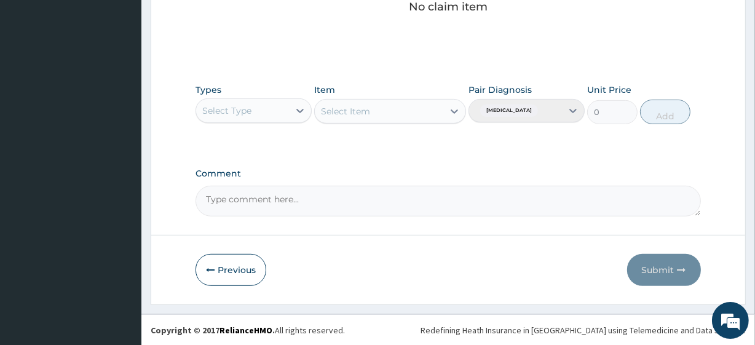
click at [272, 98] on div "Select Type" at bounding box center [253, 110] width 116 height 25
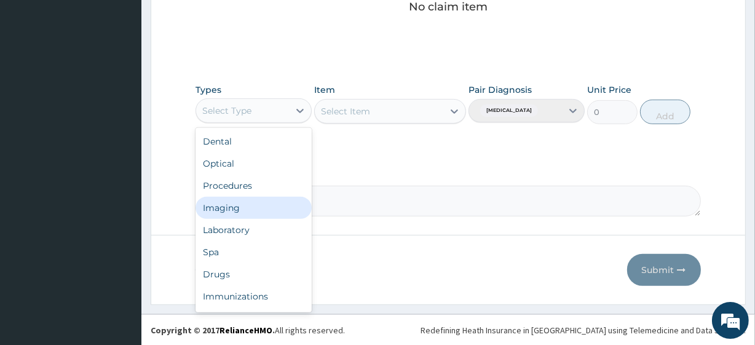
scroll to position [42, 0]
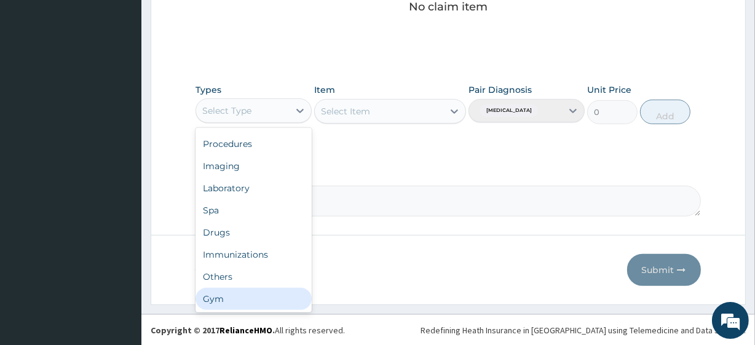
click at [219, 298] on div "Gym" at bounding box center [253, 299] width 116 height 22
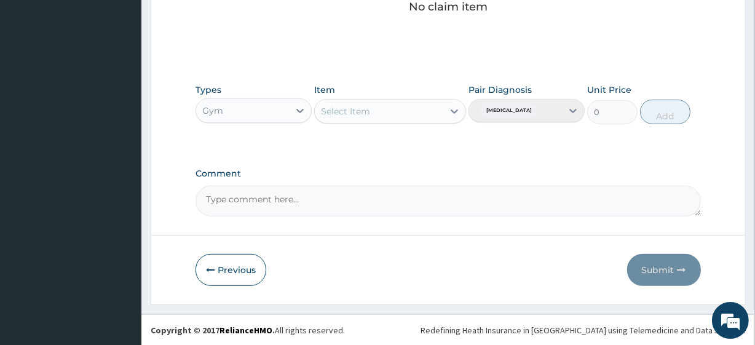
click at [369, 114] on div "Select Item" at bounding box center [345, 111] width 49 height 12
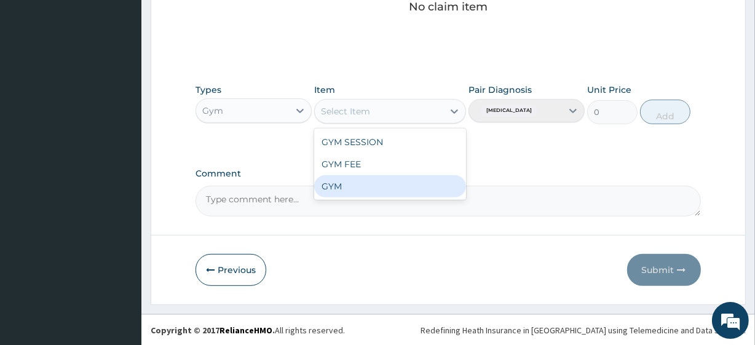
click at [349, 186] on div "GYM" at bounding box center [389, 186] width 151 height 22
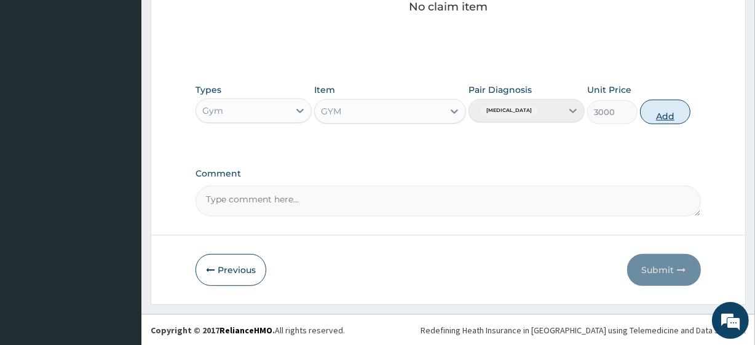
click at [660, 113] on button "Add" at bounding box center [665, 112] width 50 height 25
type input "0"
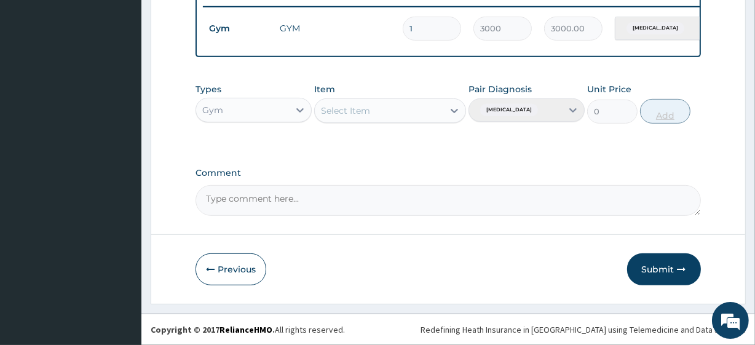
scroll to position [502, 0]
click at [657, 279] on button "Submit" at bounding box center [664, 269] width 74 height 32
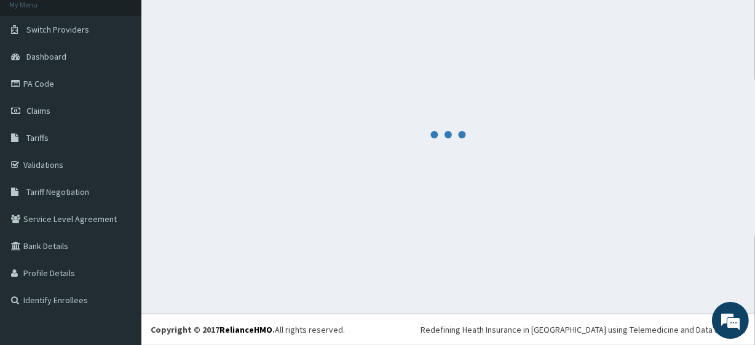
scroll to position [491, 0]
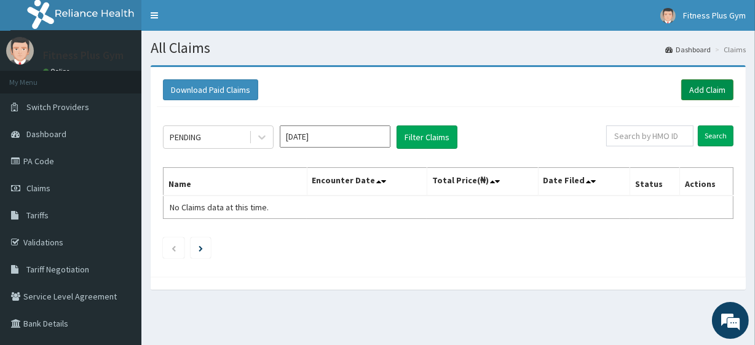
click at [701, 83] on link "Add Claim" at bounding box center [707, 89] width 52 height 21
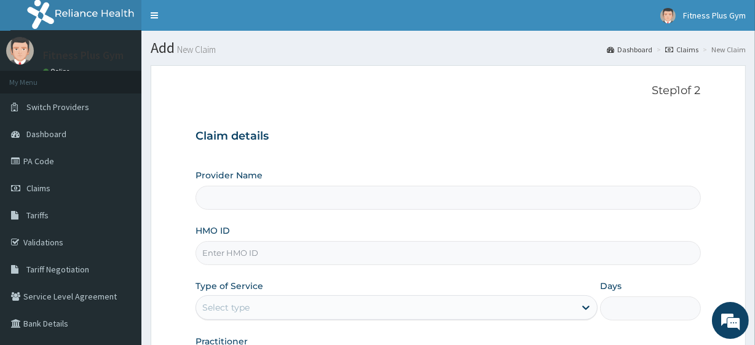
type input "Fitness plus Gym"
type input "1"
